Goal: Information Seeking & Learning: Learn about a topic

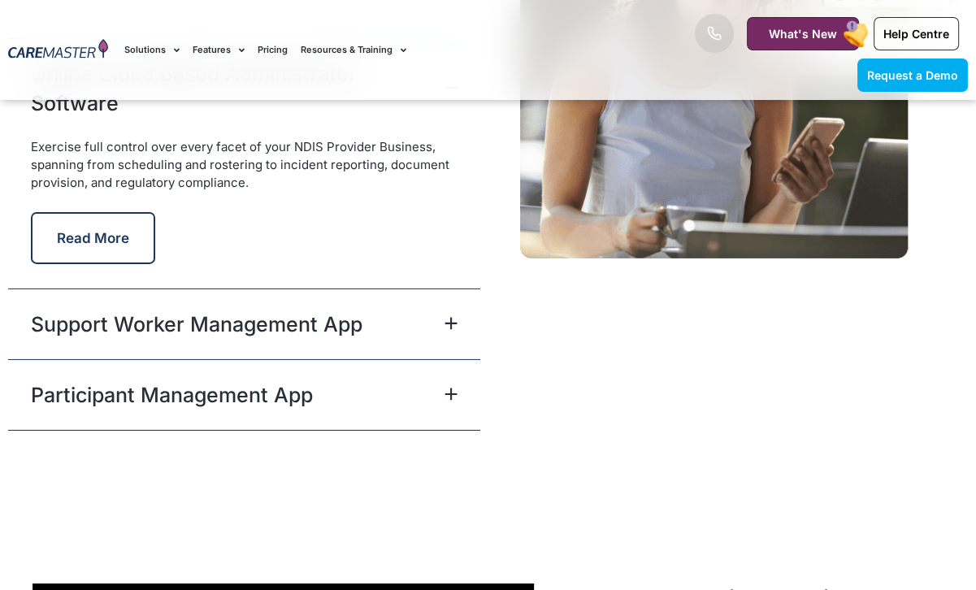
scroll to position [4228, 0]
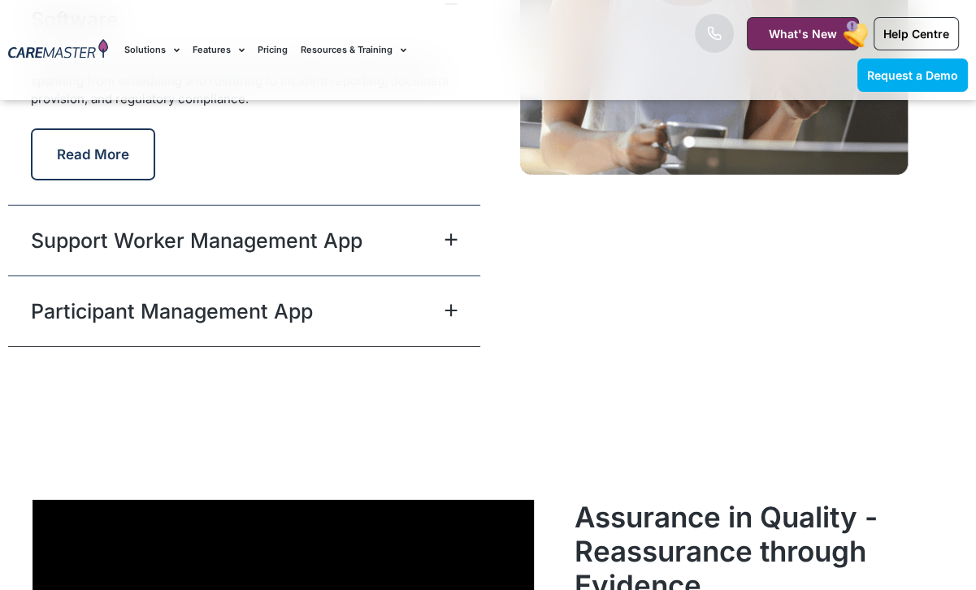
click at [449, 246] on icon at bounding box center [451, 239] width 13 height 13
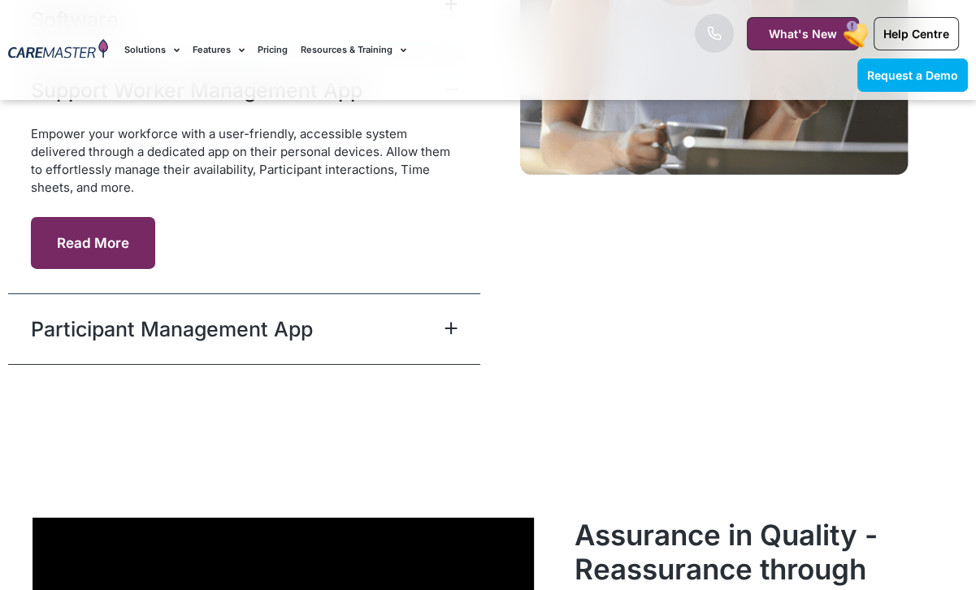
drag, startPoint x: 111, startPoint y: 265, endPoint x: 125, endPoint y: 266, distance: 14.7
click at [111, 265] on button "Read More" at bounding box center [93, 243] width 124 height 52
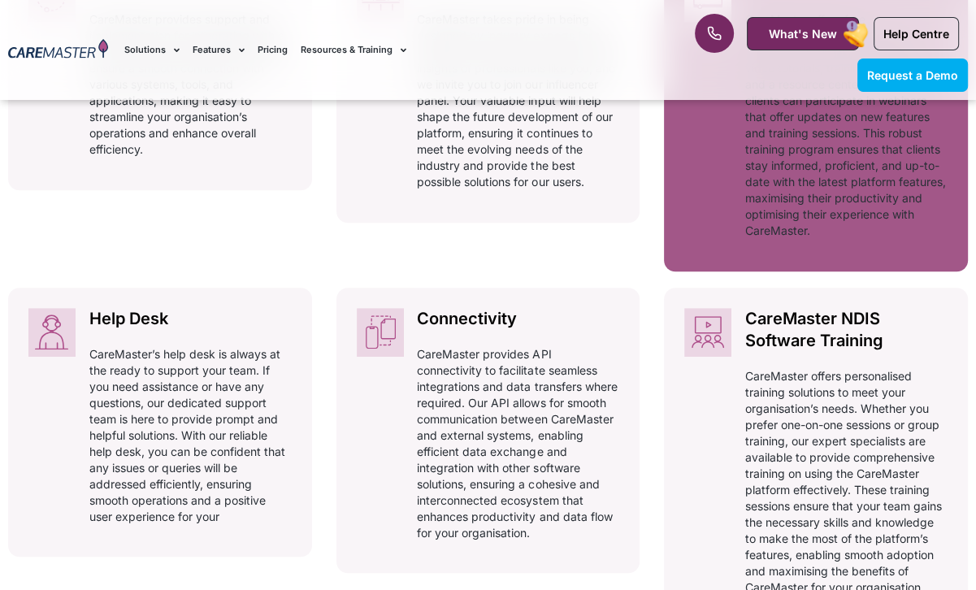
scroll to position [1138, 0]
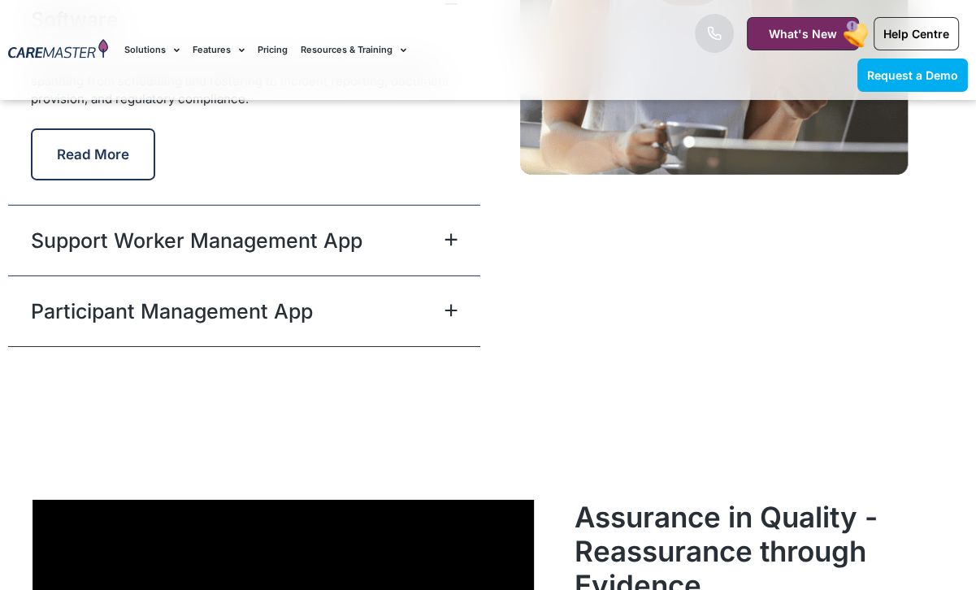
click at [449, 317] on icon at bounding box center [451, 310] width 13 height 13
